Goal: Task Accomplishment & Management: Complete application form

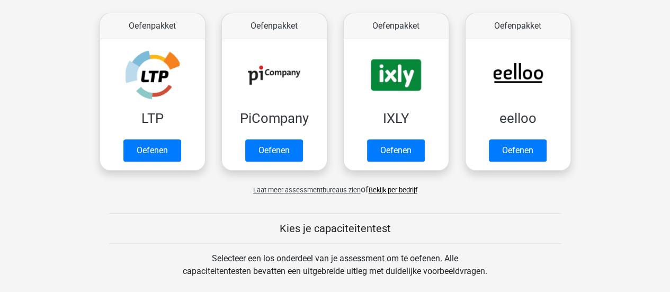
scroll to position [213, 0]
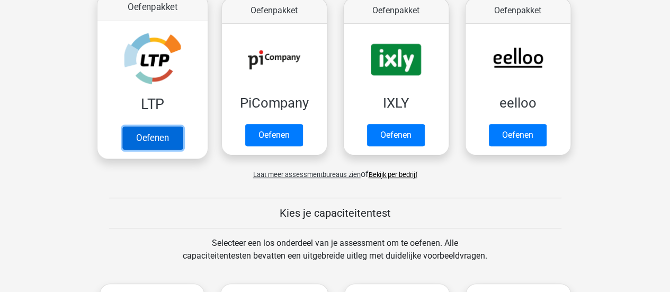
click at [146, 145] on link "Oefenen" at bounding box center [152, 137] width 60 height 23
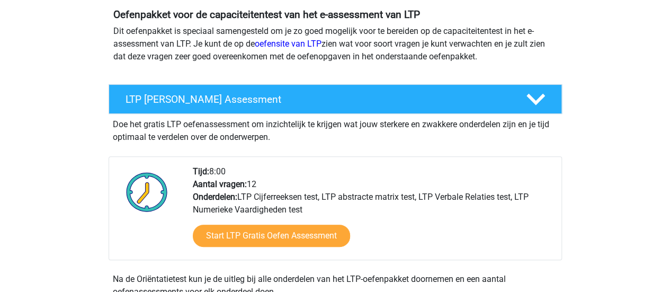
scroll to position [231, 0]
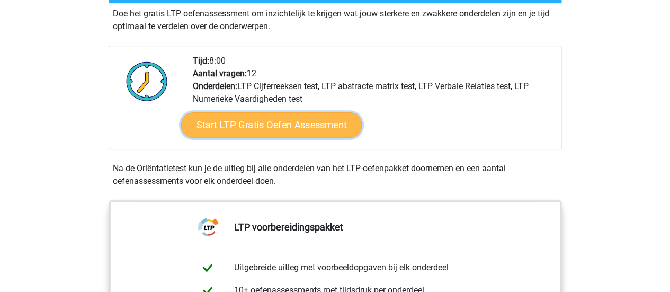
click at [286, 123] on link "Start LTP Gratis Oefen Assessment" at bounding box center [271, 124] width 181 height 25
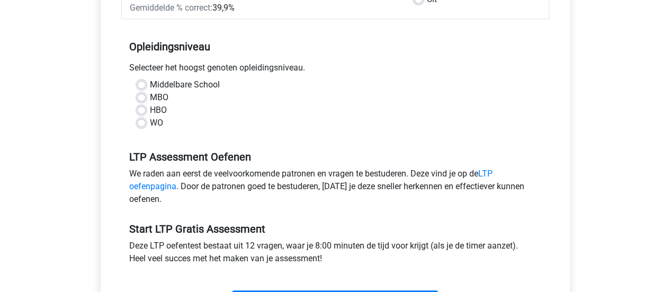
scroll to position [199, 0]
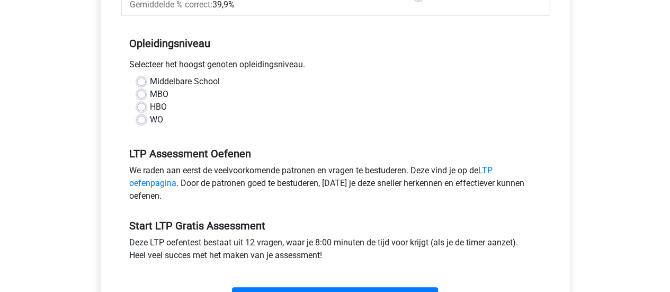
click at [150, 93] on label "MBO" at bounding box center [159, 94] width 19 height 13
click at [139, 93] on input "MBO" at bounding box center [141, 93] width 8 height 11
radio input "true"
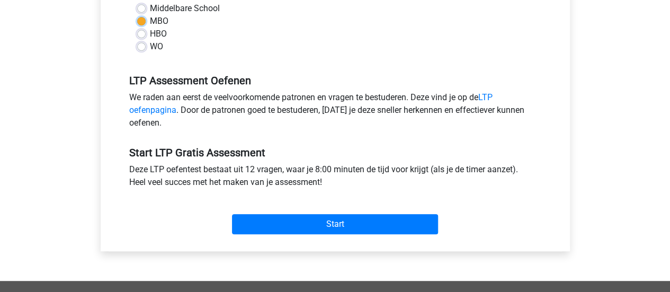
scroll to position [287, 0]
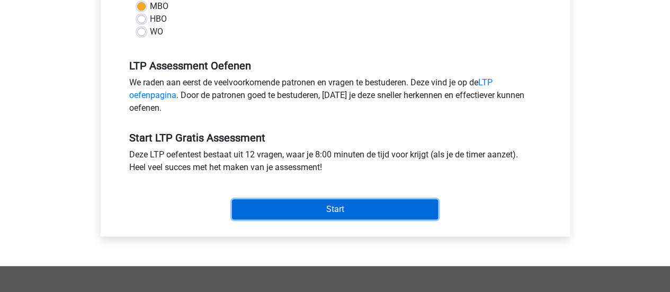
click at [417, 216] on input "Start" at bounding box center [335, 209] width 206 height 20
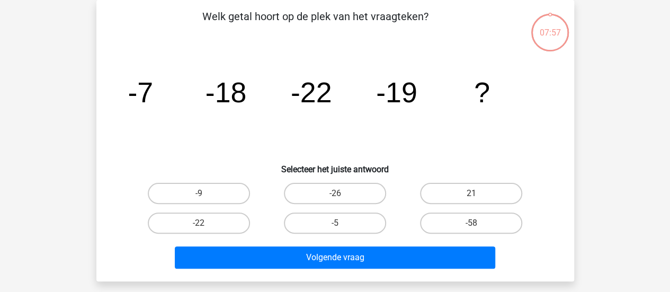
scroll to position [50, 0]
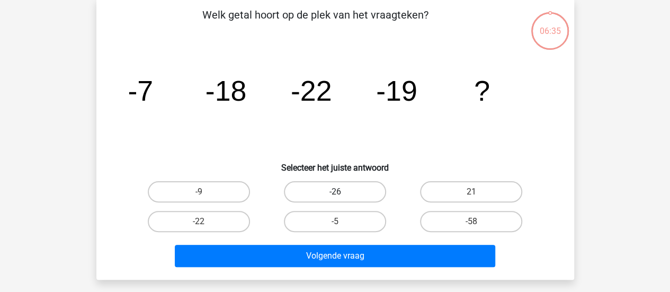
click at [358, 188] on label "-26" at bounding box center [335, 191] width 102 height 21
click at [342, 192] on input "-26" at bounding box center [338, 195] width 7 height 7
radio input "true"
drag, startPoint x: 337, startPoint y: 224, endPoint x: 297, endPoint y: 214, distance: 40.8
click at [301, 218] on div "-5" at bounding box center [335, 221] width 128 height 21
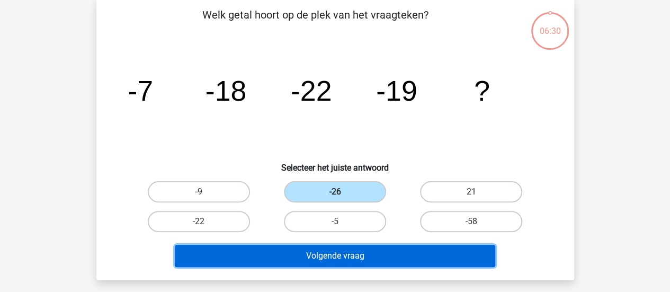
click at [356, 265] on button "Volgende vraag" at bounding box center [335, 256] width 320 height 22
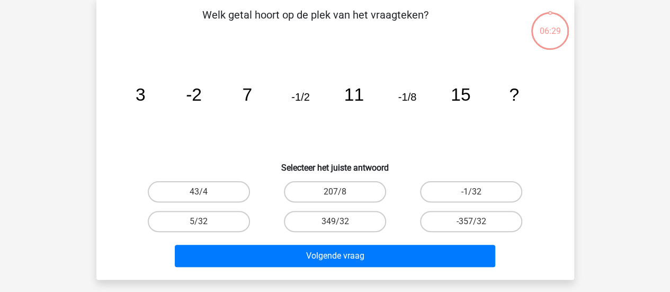
scroll to position [49, 0]
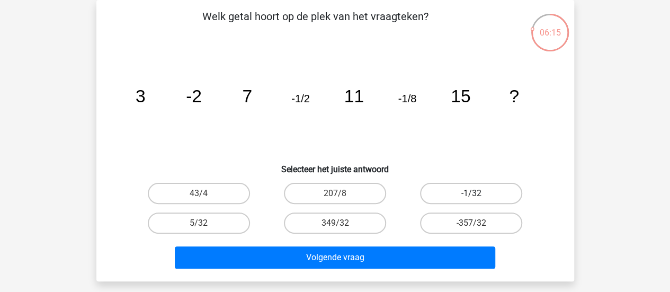
click at [466, 186] on label "-1/32" at bounding box center [471, 193] width 102 height 21
click at [471, 193] on input "-1/32" at bounding box center [474, 196] width 7 height 7
radio input "true"
click at [433, 269] on div "Volgende vraag" at bounding box center [335, 259] width 409 height 26
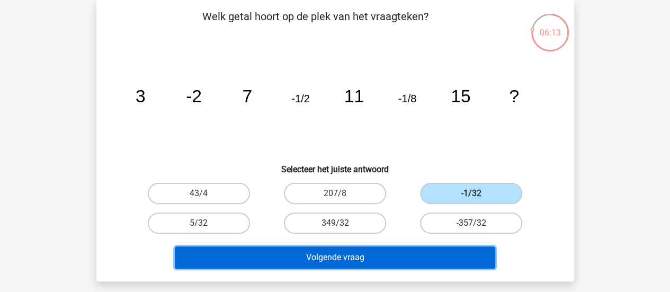
click at [428, 260] on button "Volgende vraag" at bounding box center [335, 257] width 320 height 22
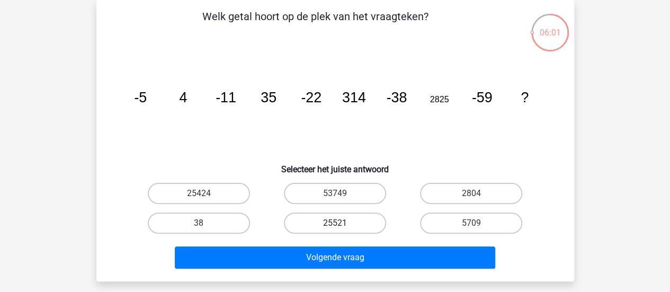
click at [363, 222] on label "25521" at bounding box center [335, 222] width 102 height 21
click at [342, 223] on input "25521" at bounding box center [338, 226] width 7 height 7
radio input "true"
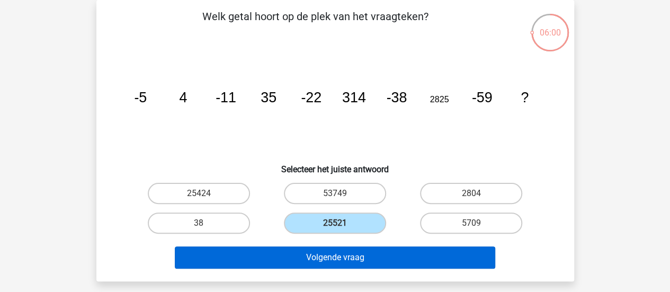
click at [398, 246] on div "Volgende vraag" at bounding box center [335, 255] width 444 height 35
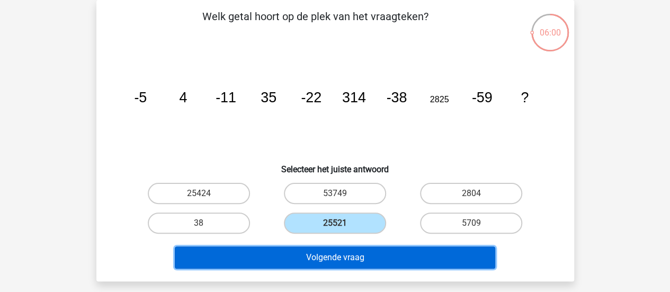
click at [405, 252] on button "Volgende vraag" at bounding box center [335, 257] width 320 height 22
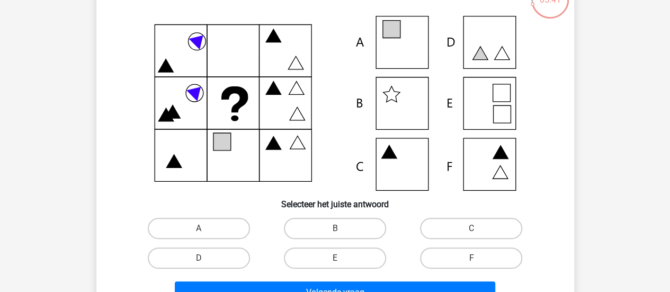
scroll to position [84, 0]
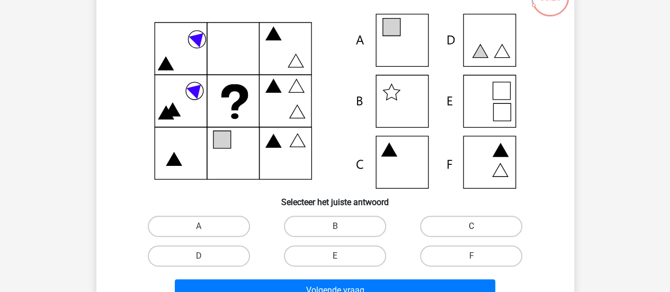
click at [461, 222] on label "C" at bounding box center [471, 226] width 102 height 21
click at [471, 226] on input "C" at bounding box center [474, 229] width 7 height 7
radio input "true"
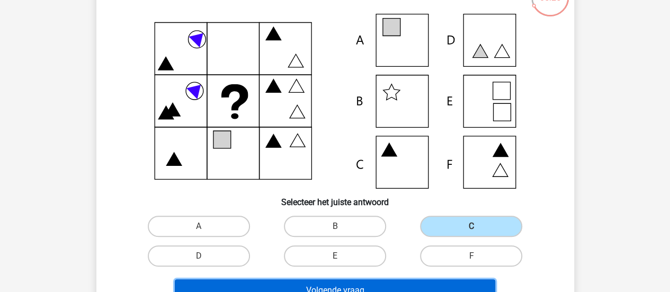
click at [420, 285] on button "Volgende vraag" at bounding box center [335, 290] width 320 height 22
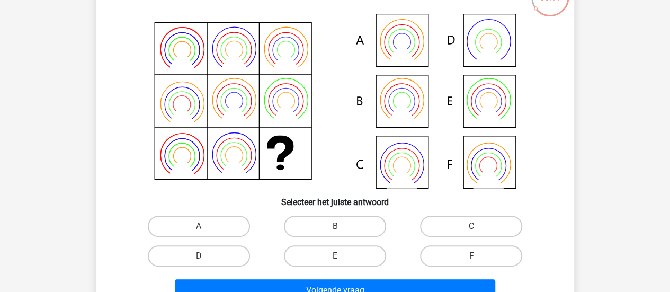
scroll to position [85, 0]
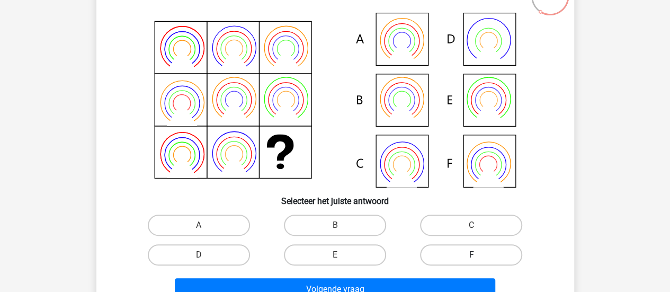
click at [475, 251] on label "F" at bounding box center [471, 254] width 102 height 21
click at [475, 255] on input "F" at bounding box center [474, 258] width 7 height 7
radio input "true"
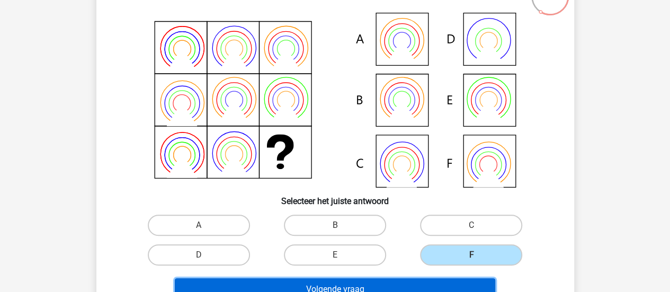
click at [450, 280] on button "Volgende vraag" at bounding box center [335, 289] width 320 height 22
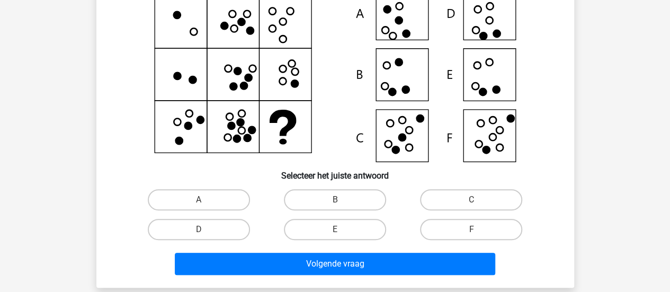
scroll to position [111, 0]
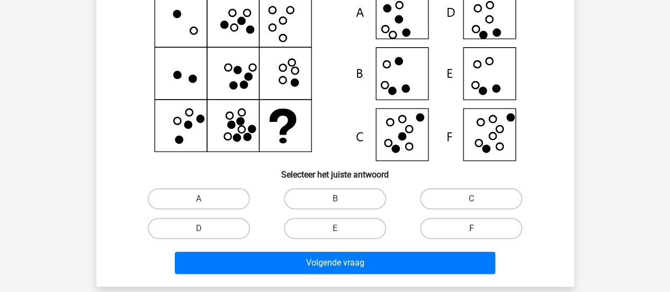
click at [445, 230] on label "F" at bounding box center [471, 228] width 102 height 21
click at [471, 230] on input "F" at bounding box center [474, 231] width 7 height 7
radio input "true"
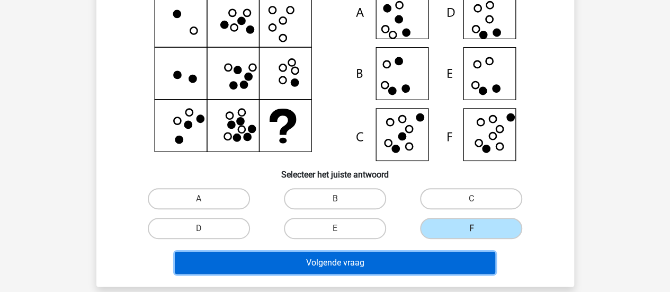
click at [446, 255] on button "Volgende vraag" at bounding box center [335, 263] width 320 height 22
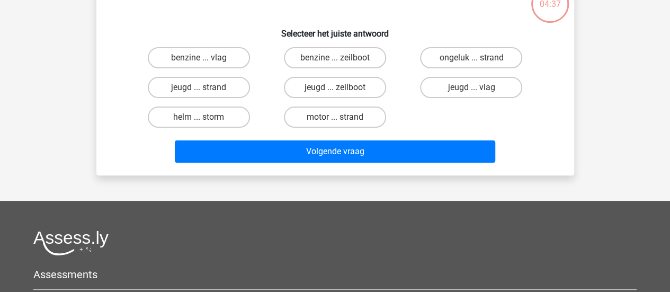
scroll to position [49, 0]
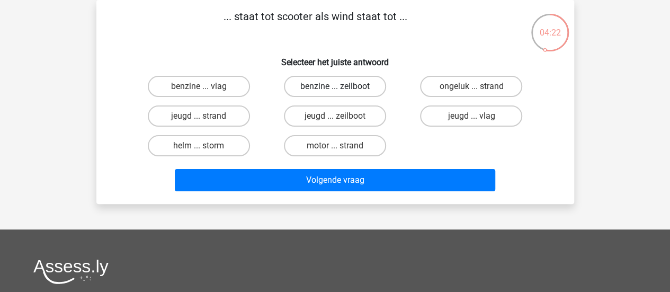
click at [358, 87] on label "benzine ... zeilboot" at bounding box center [335, 86] width 102 height 21
click at [342, 87] on input "benzine ... zeilboot" at bounding box center [338, 89] width 7 height 7
radio input "true"
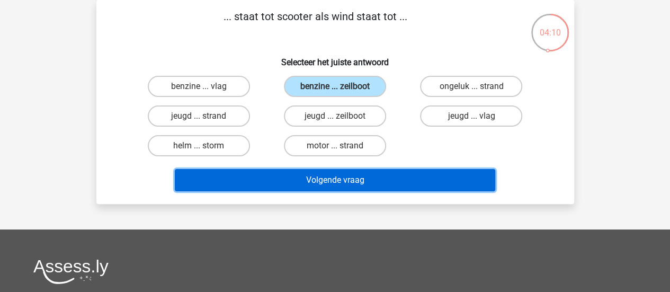
click at [383, 180] on button "Volgende vraag" at bounding box center [335, 180] width 320 height 22
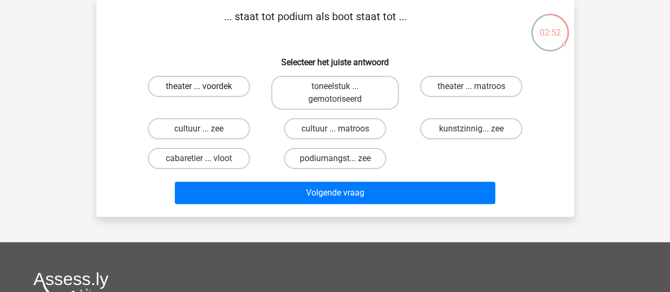
click at [221, 88] on label "theater ... voordek" at bounding box center [199, 86] width 102 height 21
click at [205, 88] on input "theater ... voordek" at bounding box center [202, 89] width 7 height 7
radio input "true"
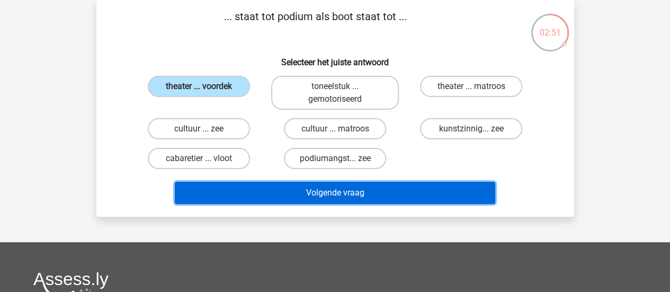
click at [270, 190] on button "Volgende vraag" at bounding box center [335, 193] width 320 height 22
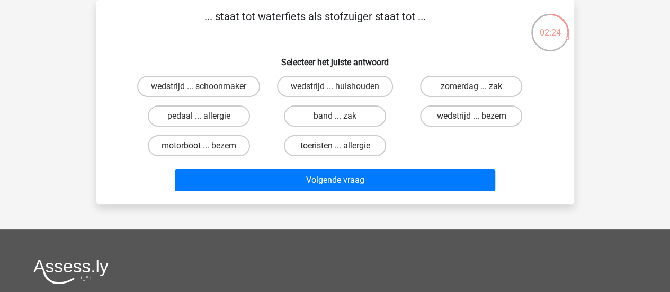
drag, startPoint x: 486, startPoint y: 91, endPoint x: 458, endPoint y: 146, distance: 61.1
click at [458, 146] on div "wedstrijd ... schoonmaker wedstrijd ... huishouden zomerdag ... zak pedaal ... …" at bounding box center [335, 115] width 409 height 89
click at [459, 146] on div "wedstrijd ... schoonmaker wedstrijd ... huishouden zomerdag ... zak pedaal ... …" at bounding box center [335, 115] width 409 height 89
click at [228, 148] on label "motorboot ... bezem" at bounding box center [199, 145] width 102 height 21
click at [205, 148] on input "motorboot ... bezem" at bounding box center [202, 149] width 7 height 7
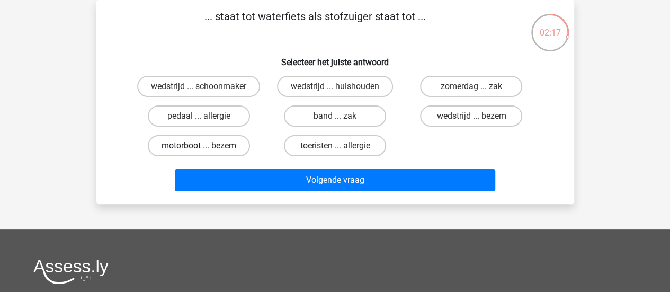
radio input "true"
click at [266, 191] on div "Volgende vraag" at bounding box center [335, 182] width 409 height 26
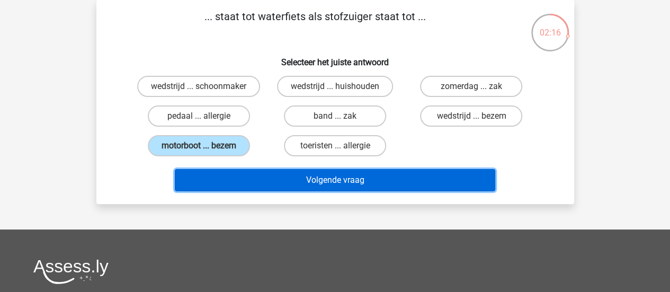
click at [287, 183] on button "Volgende vraag" at bounding box center [335, 180] width 320 height 22
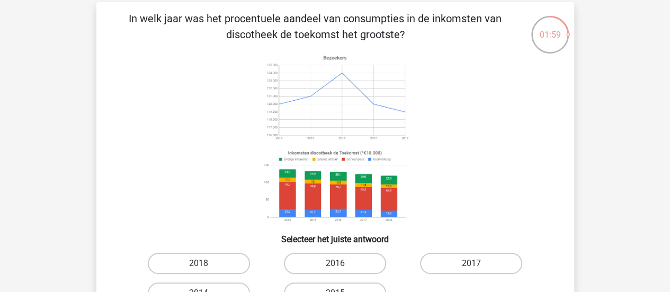
scroll to position [55, 0]
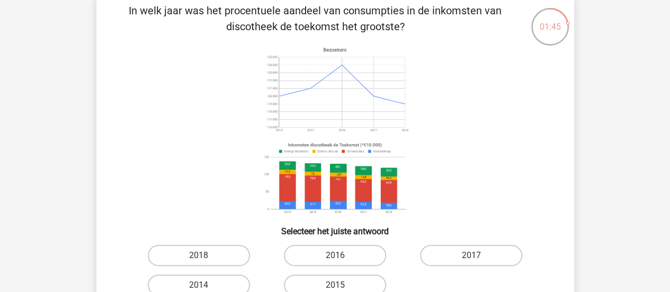
click at [296, 189] on image at bounding box center [335, 178] width 150 height 78
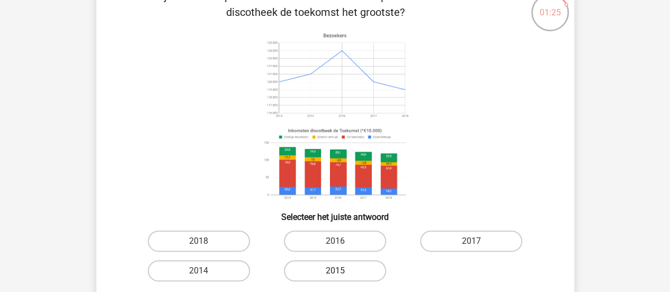
click at [353, 271] on label "2015" at bounding box center [335, 270] width 102 height 21
click at [342, 271] on input "2015" at bounding box center [338, 274] width 7 height 7
radio input "true"
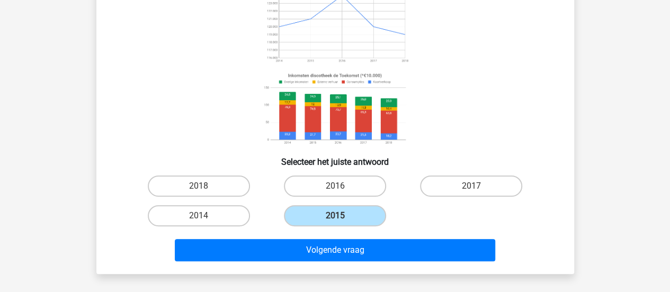
scroll to position [163, 0]
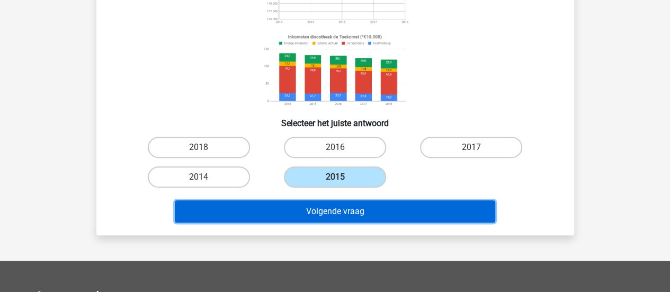
click at [440, 210] on button "Volgende vraag" at bounding box center [335, 211] width 320 height 22
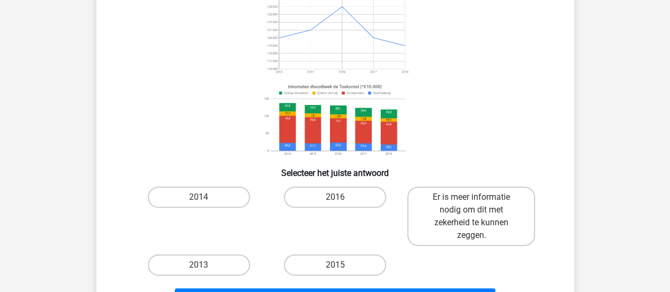
scroll to position [114, 0]
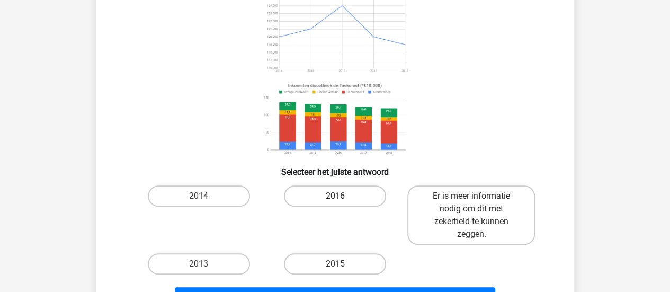
click at [357, 196] on label "2016" at bounding box center [335, 195] width 102 height 21
click at [342, 196] on input "2016" at bounding box center [338, 199] width 7 height 7
radio input "true"
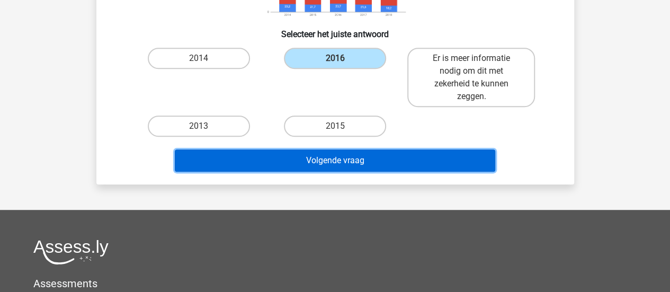
click at [453, 163] on button "Volgende vraag" at bounding box center [335, 160] width 320 height 22
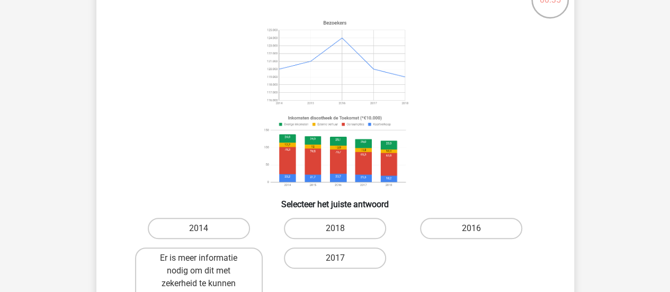
scroll to position [84, 0]
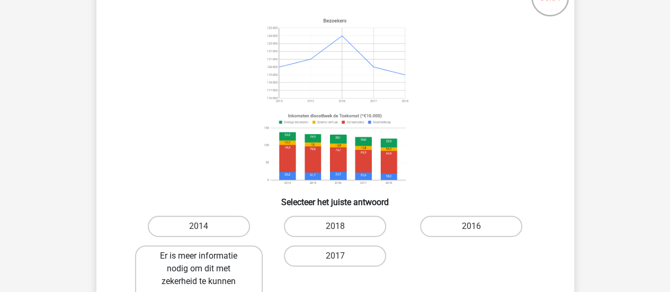
click at [253, 266] on label "Er is meer informatie nodig om dit met zekerheid te kunnen zeggen." at bounding box center [199, 274] width 128 height 59
click at [205, 263] on input "Er is meer informatie nodig om dit met zekerheid te kunnen zeggen." at bounding box center [202, 259] width 7 height 7
radio input "true"
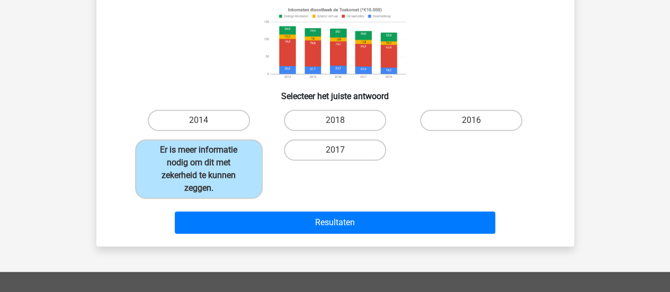
scroll to position [192, 0]
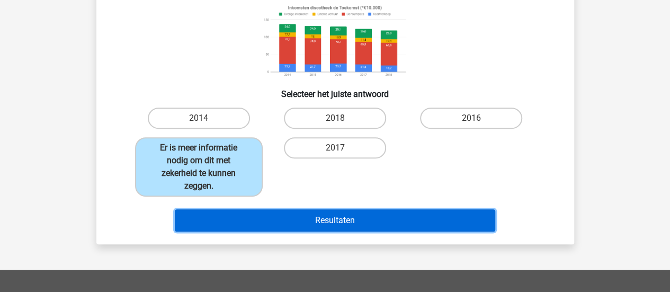
click at [485, 223] on button "Resultaten" at bounding box center [335, 220] width 320 height 22
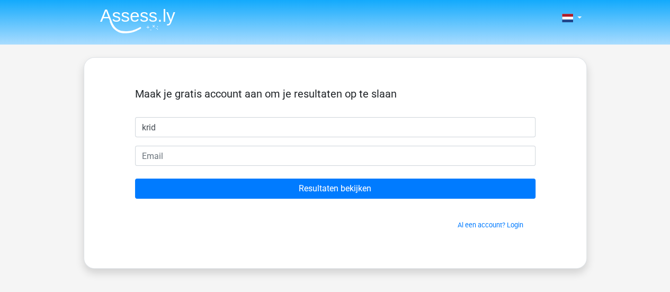
type input "krid"
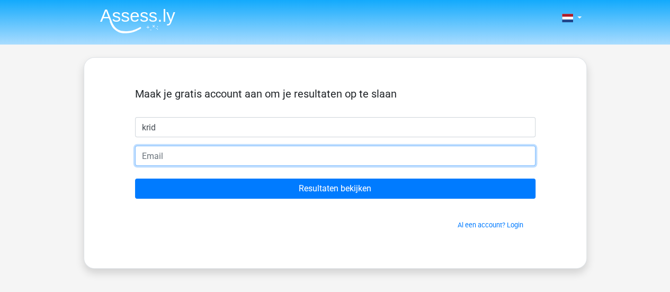
click at [403, 158] on input "email" at bounding box center [335, 156] width 400 height 20
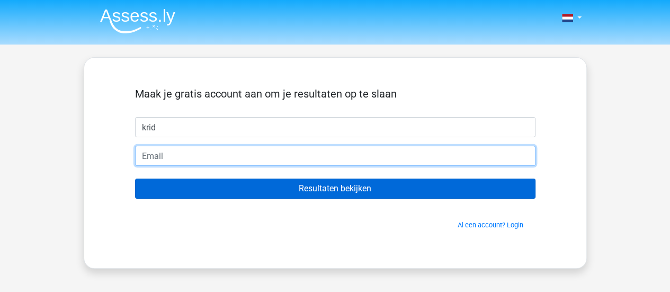
type input "[EMAIL_ADDRESS][DOMAIN_NAME]"
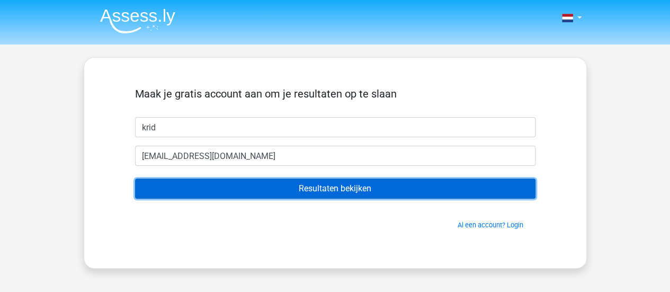
click at [271, 182] on input "Resultaten bekijken" at bounding box center [335, 188] width 400 height 20
click at [280, 190] on input "Resultaten bekijken" at bounding box center [335, 188] width 400 height 20
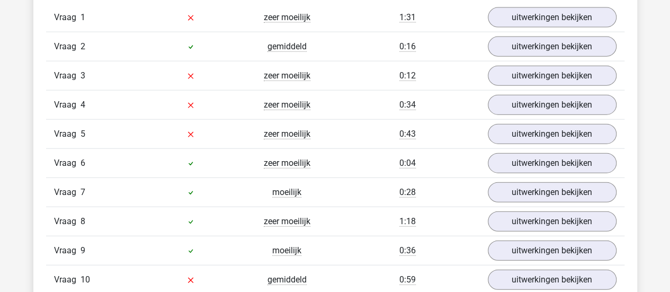
scroll to position [1201, 0]
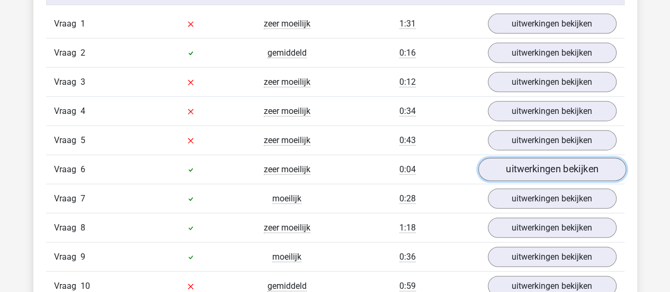
click at [547, 164] on link "uitwerkingen bekijken" at bounding box center [552, 169] width 148 height 23
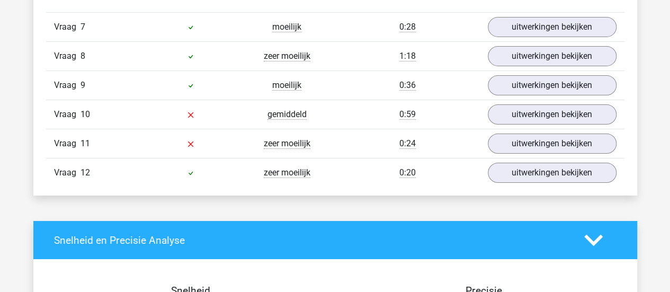
scroll to position [1824, 0]
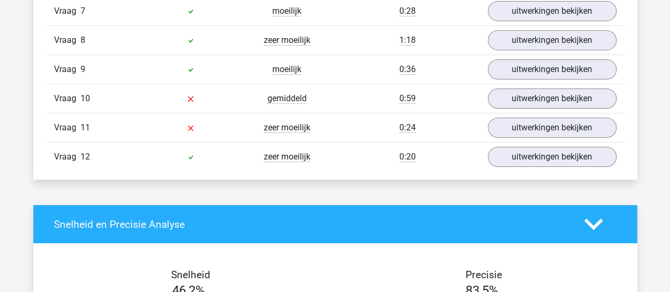
click at [169, 113] on div "Vraag 11 zeer moeilijk 0:24 uitwerkingen bekijken" at bounding box center [335, 127] width 578 height 29
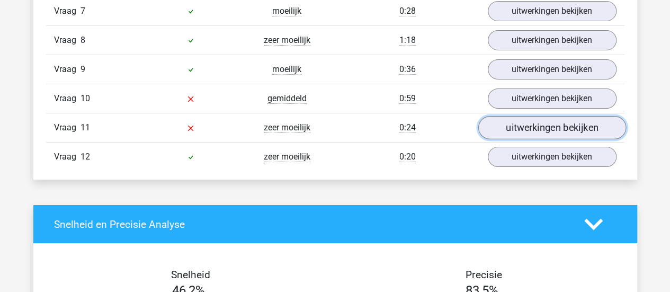
click at [544, 118] on link "uitwerkingen bekijken" at bounding box center [552, 128] width 148 height 23
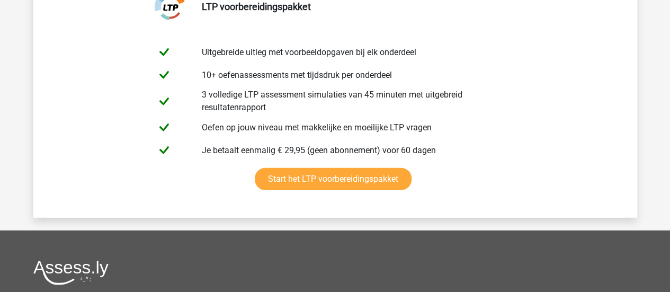
scroll to position [3546, 0]
